Goal: Task Accomplishment & Management: Manage account settings

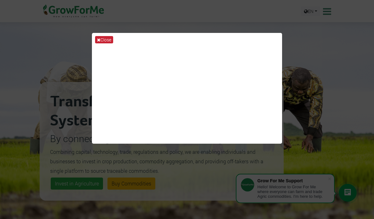
click at [101, 43] on button "Close" at bounding box center [104, 39] width 18 height 7
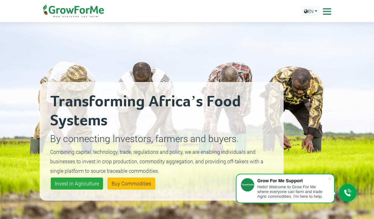
click at [327, 10] on icon at bounding box center [326, 12] width 10 height 10
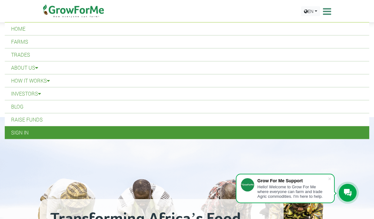
click at [23, 133] on link "Sign In" at bounding box center [187, 132] width 364 height 13
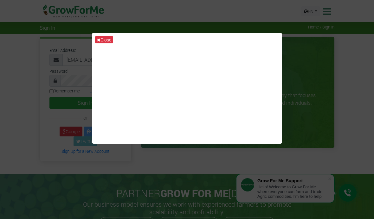
type input "[EMAIL_ADDRESS][PERSON_NAME][DOMAIN_NAME]"
click at [85, 103] on button "Sign In" at bounding box center [85, 103] width 72 height 12
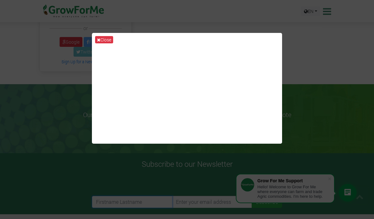
scroll to position [208, 0]
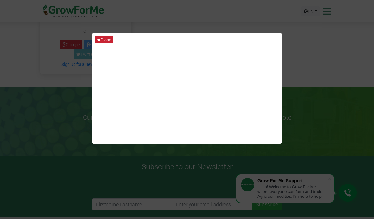
click at [107, 43] on button "Close" at bounding box center [104, 39] width 18 height 7
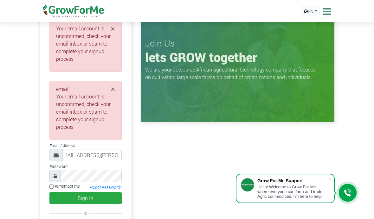
scroll to position [0, 0]
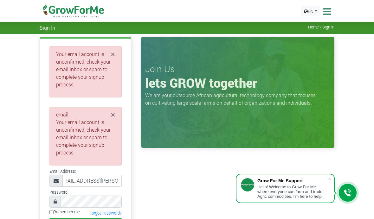
click at [50, 29] on span "Sign In" at bounding box center [48, 28] width 16 height 6
click at [54, 30] on span "Sign In" at bounding box center [48, 28] width 16 height 6
click at [49, 27] on span "Sign In" at bounding box center [48, 28] width 16 height 6
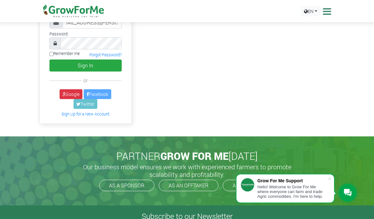
scroll to position [276, 0]
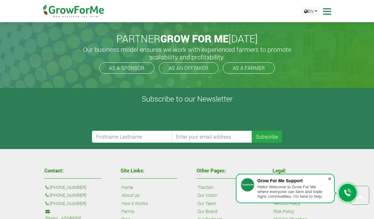
click at [331, 182] on span at bounding box center [329, 179] width 6 height 6
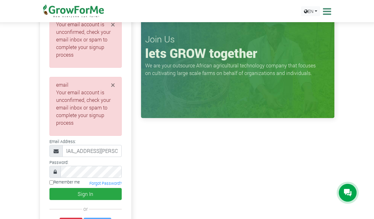
scroll to position [0, 0]
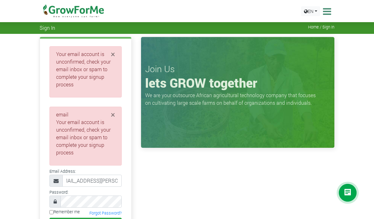
click at [328, 28] on span "Home / Sign In" at bounding box center [321, 27] width 26 height 5
click at [322, 25] on span "Home / Sign In" at bounding box center [321, 27] width 26 height 5
click at [321, 26] on span "Home / Sign In" at bounding box center [321, 27] width 26 height 5
click at [79, 10] on img at bounding box center [73, 11] width 65 height 22
click at [71, 13] on img at bounding box center [73, 11] width 65 height 22
